Goal: Check status: Check status

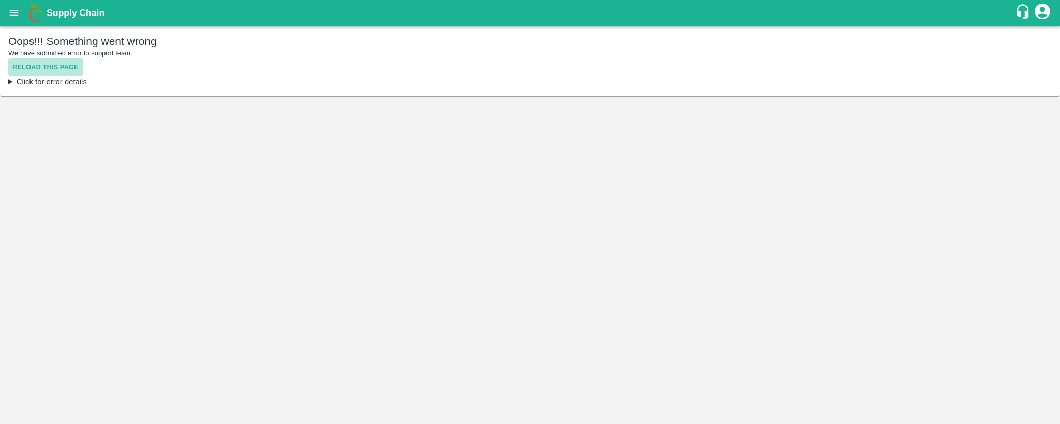
click at [58, 74] on button "Reload this page" at bounding box center [45, 67] width 74 height 18
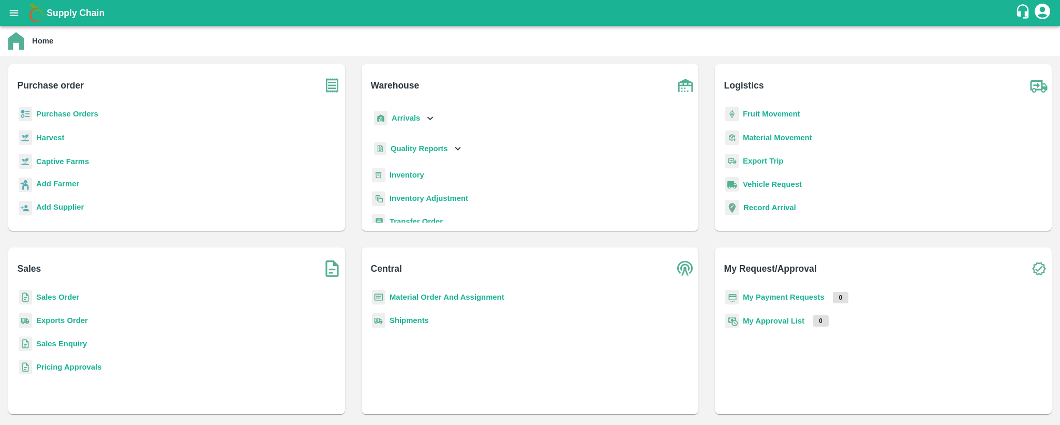
click at [87, 112] on b "Purchase Orders" at bounding box center [67, 114] width 62 height 8
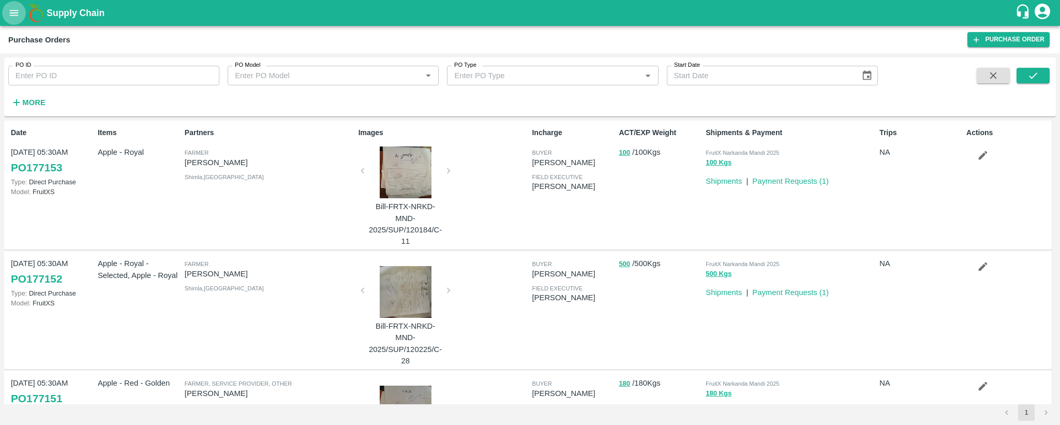
click at [22, 19] on button "open drawer" at bounding box center [14, 13] width 24 height 24
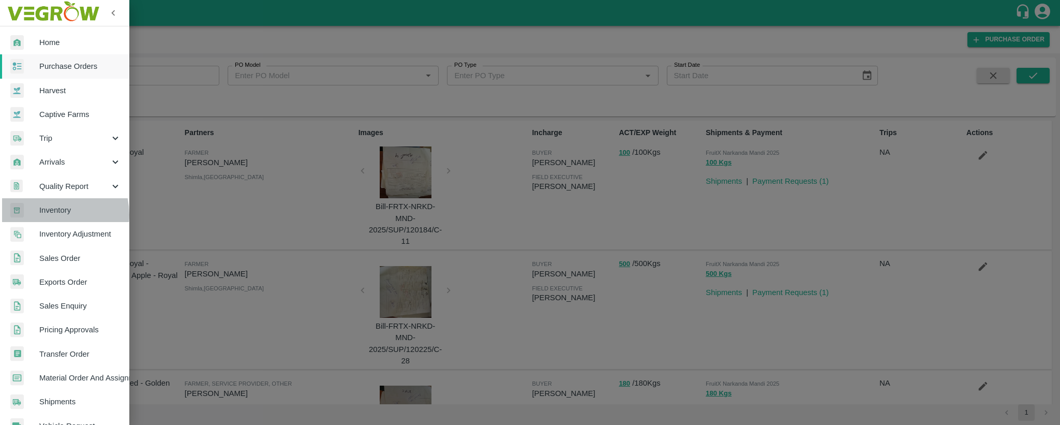
click at [47, 215] on span "Inventory" at bounding box center [80, 209] width 82 height 11
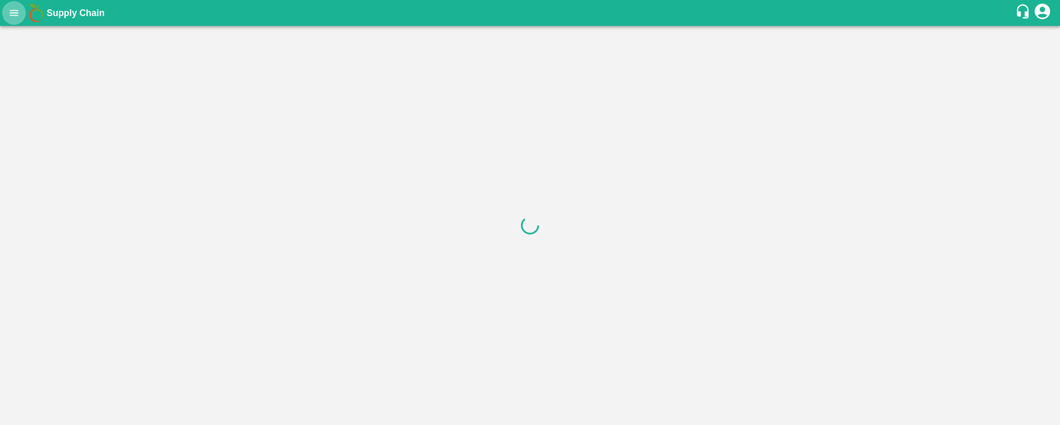
click at [14, 12] on icon "open drawer" at bounding box center [13, 12] width 11 height 11
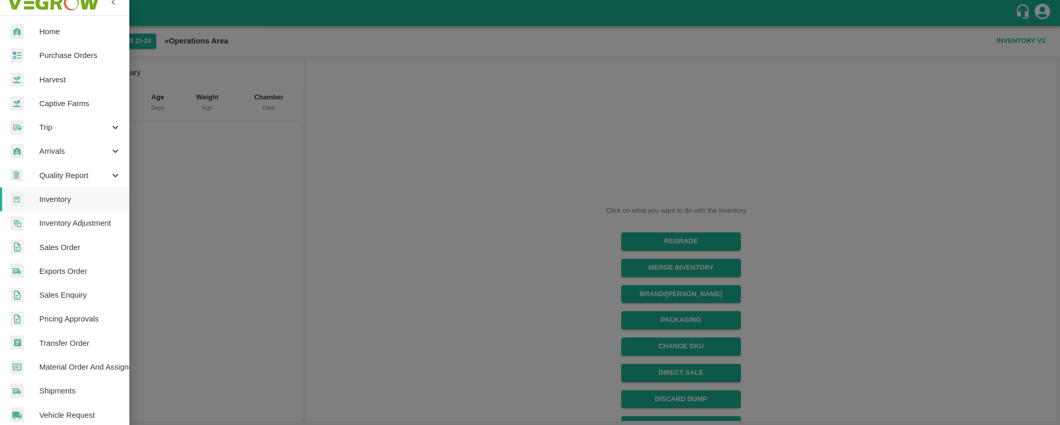
scroll to position [10, 0]
click at [61, 296] on span "Sales Enquiry" at bounding box center [80, 295] width 82 height 11
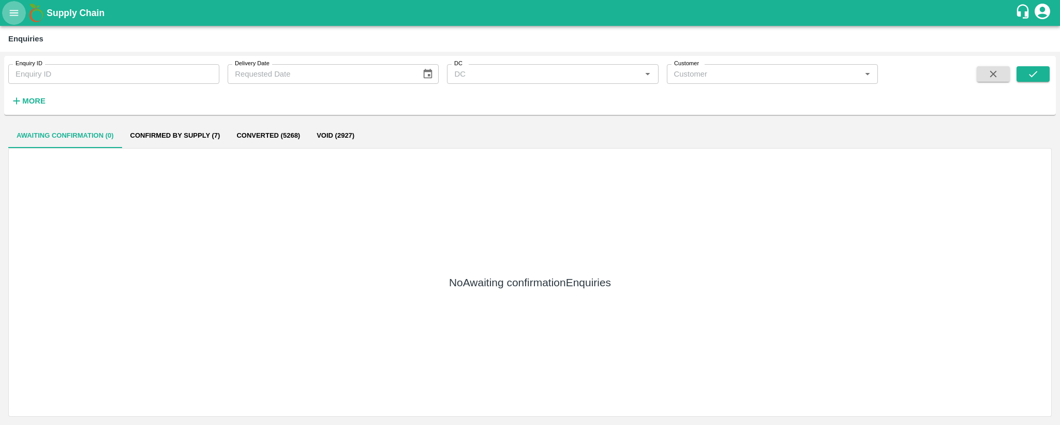
click at [6, 13] on button "open drawer" at bounding box center [14, 13] width 24 height 24
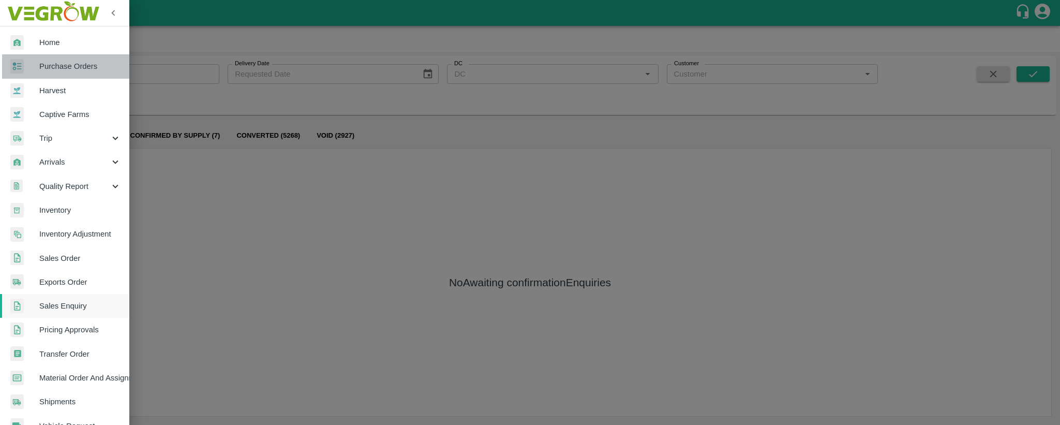
click at [67, 58] on link "Purchase Orders" at bounding box center [64, 66] width 129 height 24
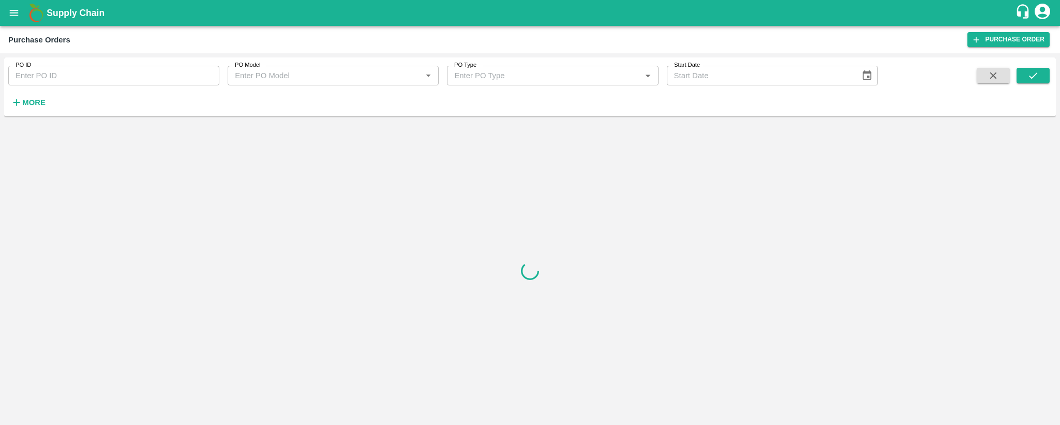
click at [71, 83] on input "PO ID" at bounding box center [113, 76] width 211 height 20
paste input "176442"
type input "176442"
click at [1034, 77] on icon "submit" at bounding box center [1032, 75] width 11 height 11
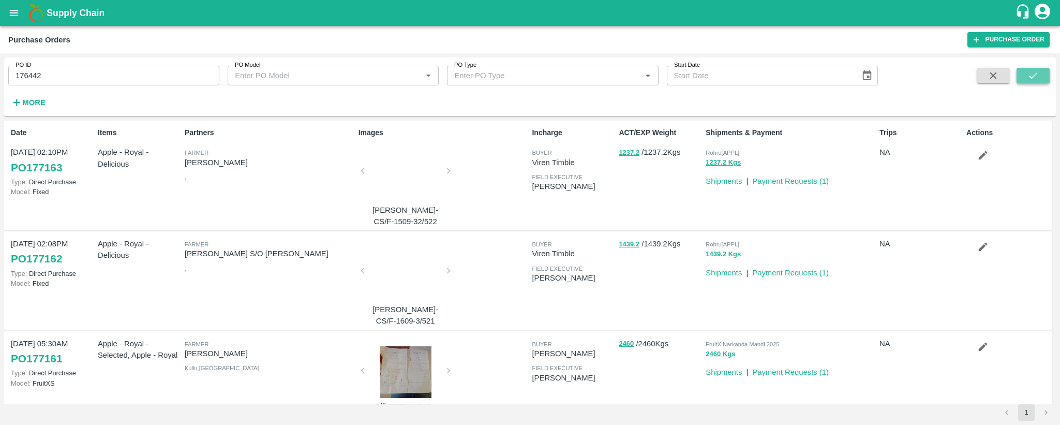
click at [1034, 77] on icon "submit" at bounding box center [1032, 75] width 11 height 11
